Goal: Complete application form: Complete application form

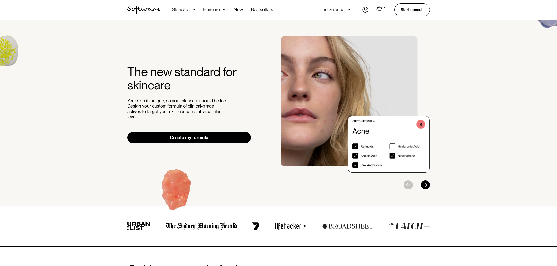
click at [184, 134] on link "Create my formula" at bounding box center [189, 138] width 124 height 12
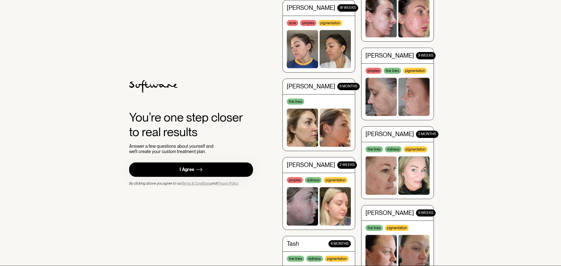
click at [198, 168] on img at bounding box center [199, 169] width 6 height 6
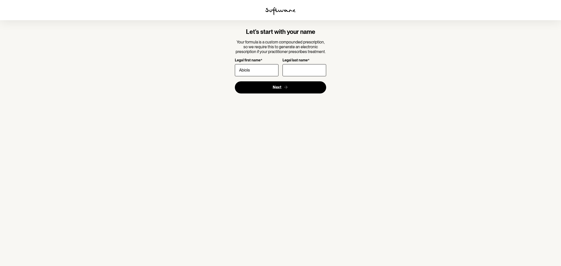
type input "Abiola"
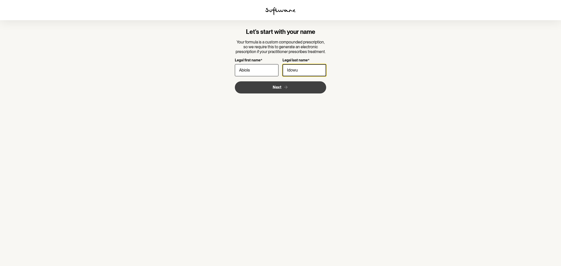
type input "Idowu"
click at [251, 91] on button "Next" at bounding box center [281, 87] width 92 height 12
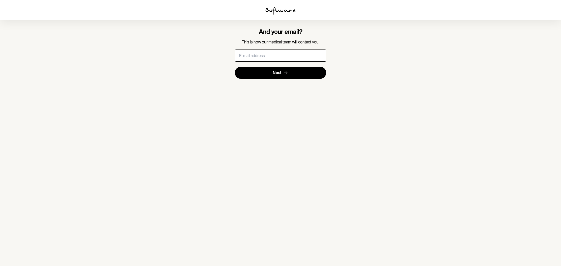
click at [244, 56] on input "text" at bounding box center [281, 55] width 92 height 12
